Goal: Transaction & Acquisition: Book appointment/travel/reservation

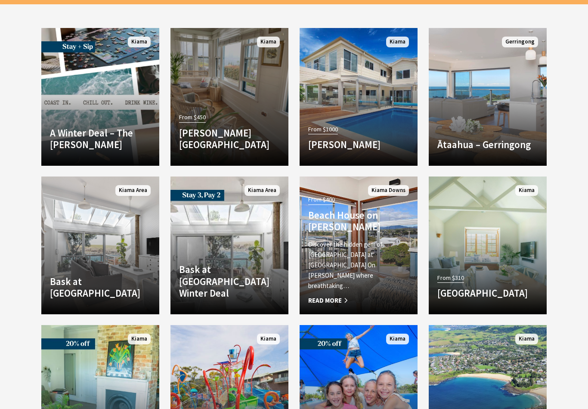
scroll to position [1220, 0]
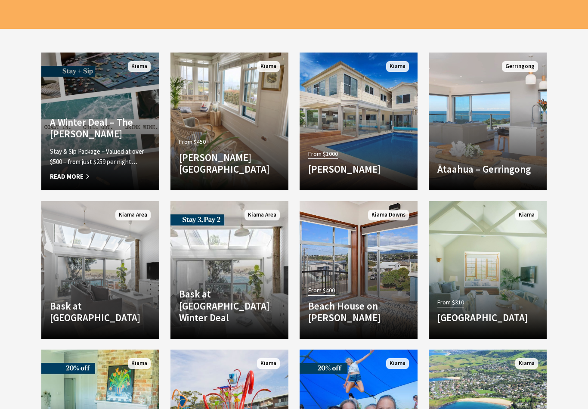
click at [71, 182] on span "Read More" at bounding box center [100, 176] width 101 height 10
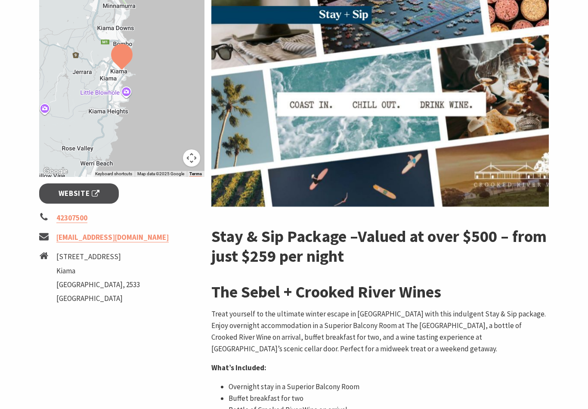
scroll to position [176, 0]
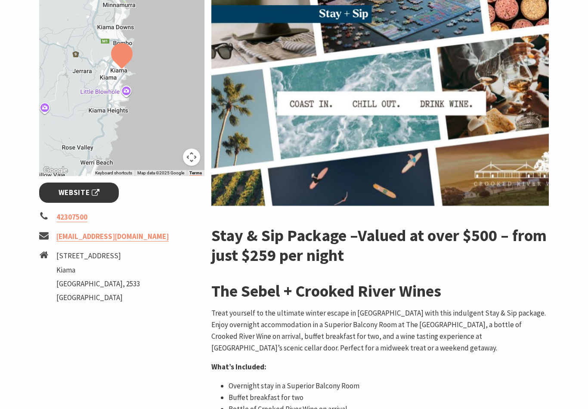
click at [78, 194] on span "Website" at bounding box center [79, 193] width 41 height 12
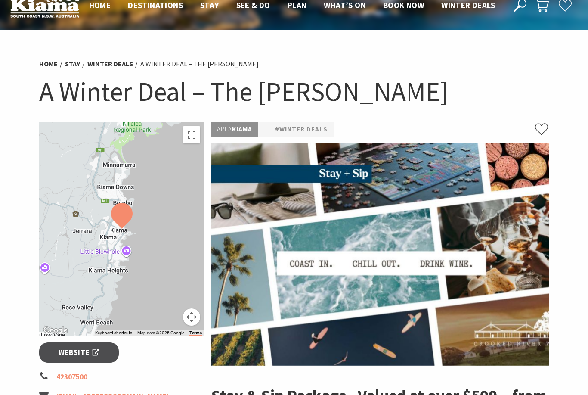
scroll to position [16, 0]
click at [83, 358] on link "Website" at bounding box center [79, 352] width 80 height 20
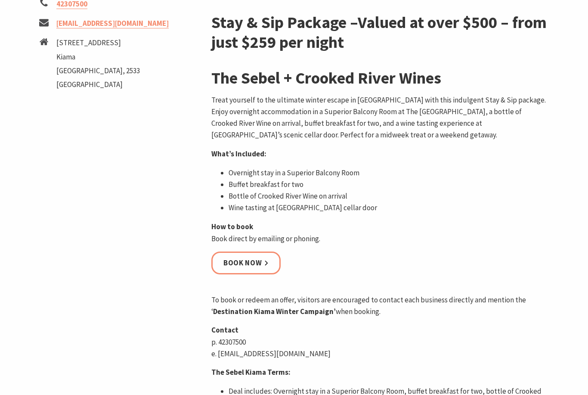
scroll to position [389, 0]
click at [240, 260] on link "Book now" at bounding box center [245, 263] width 69 height 23
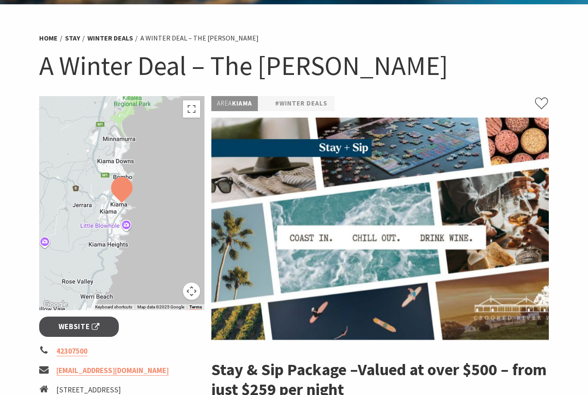
scroll to position [0, 0]
